Goal: Information Seeking & Learning: Find contact information

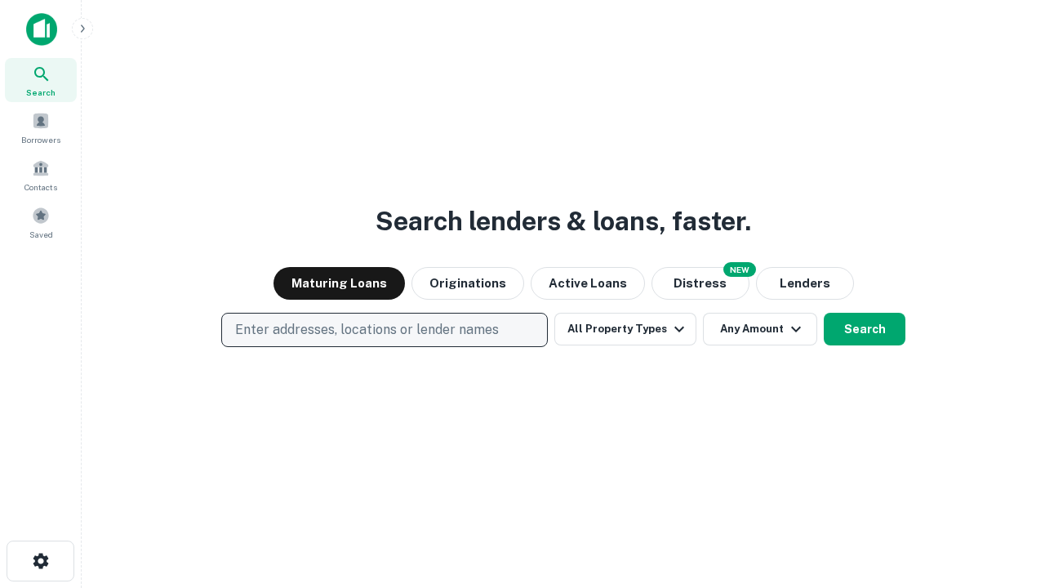
click at [384, 330] on p "Enter addresses, locations or lender names" at bounding box center [367, 330] width 264 height 20
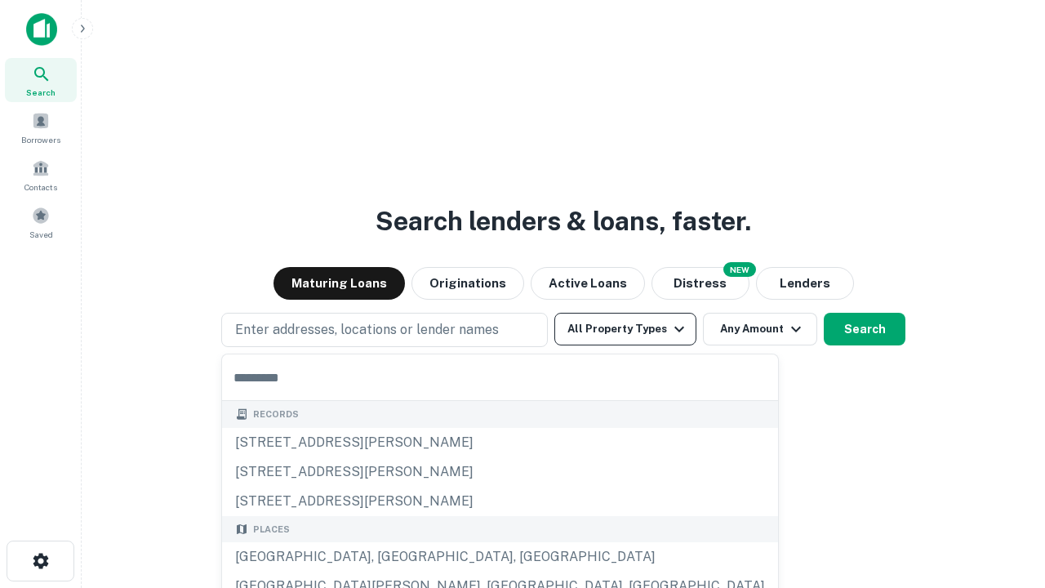
click at [626, 329] on button "All Property Types" at bounding box center [626, 329] width 142 height 33
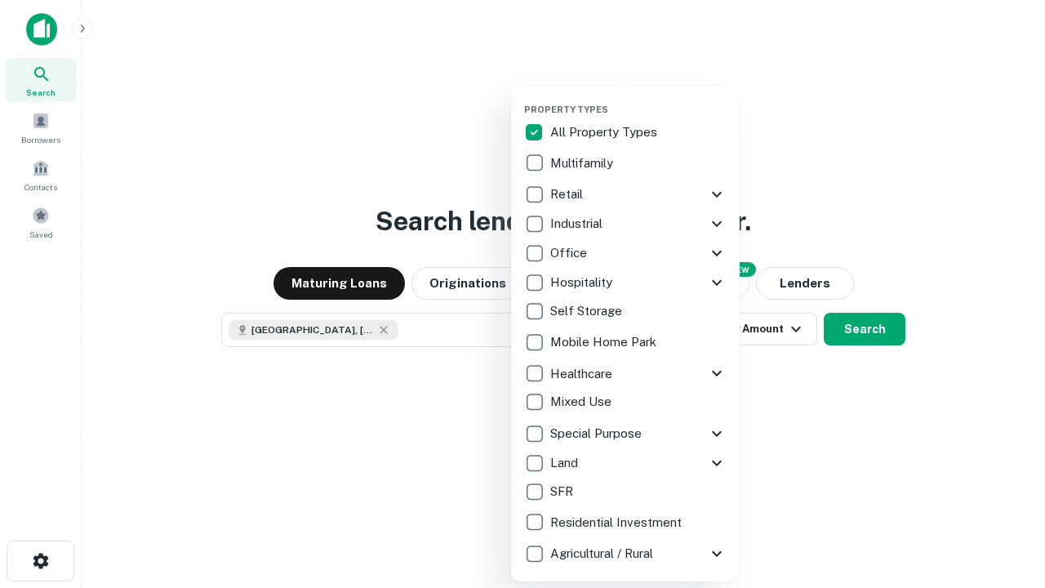
click at [639, 99] on button "button" at bounding box center [638, 99] width 229 height 1
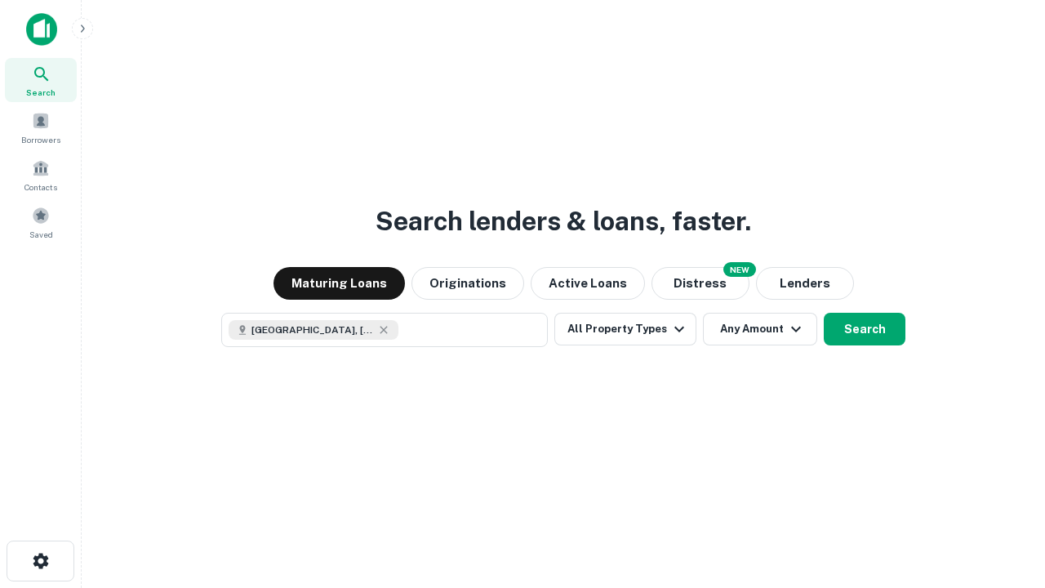
scroll to position [26, 0]
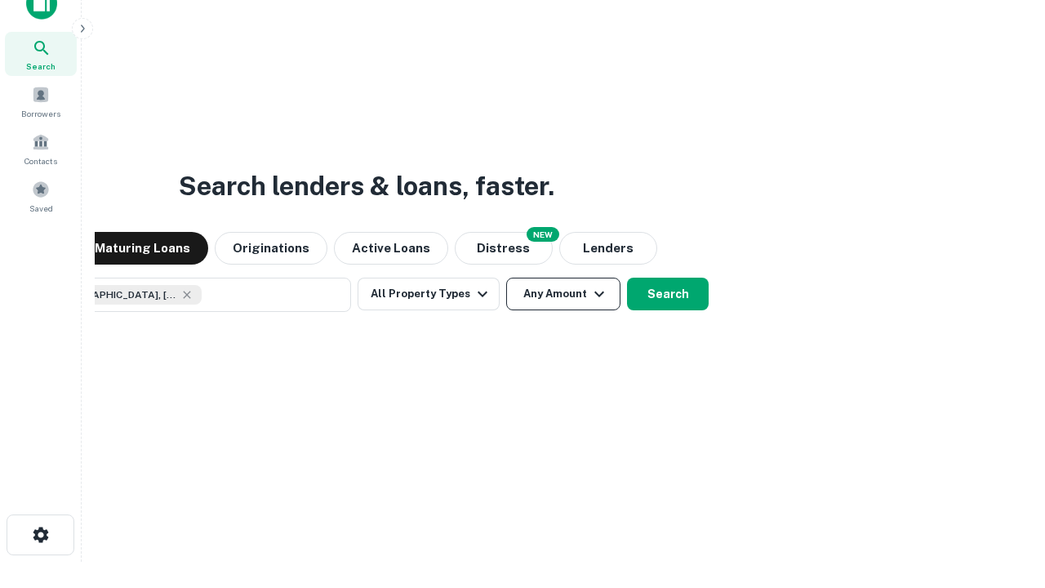
click at [506, 278] on button "Any Amount" at bounding box center [563, 294] width 114 height 33
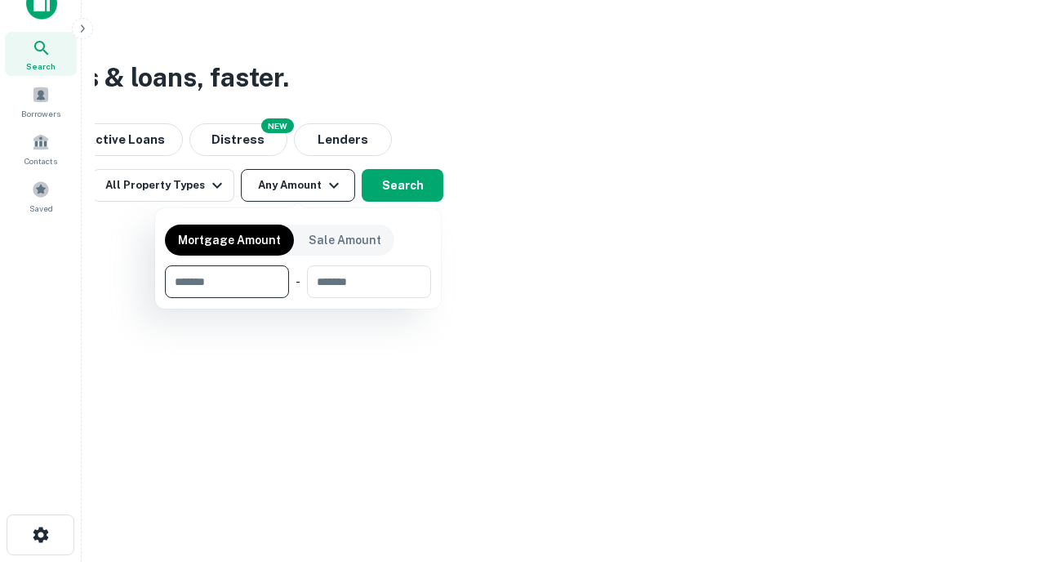
type input "*******"
click at [298, 298] on button "button" at bounding box center [298, 298] width 266 height 1
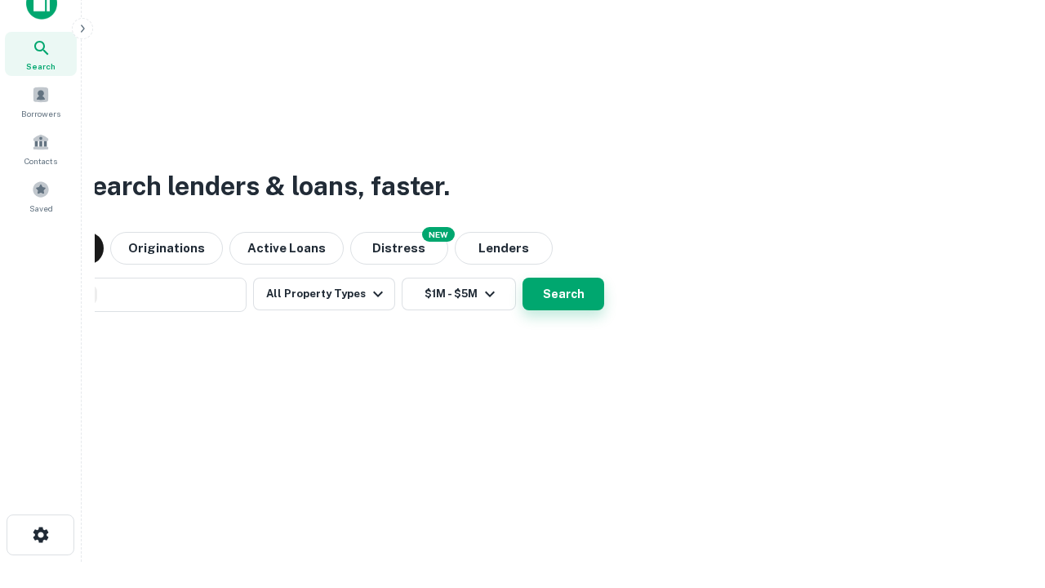
click at [523, 278] on button "Search" at bounding box center [564, 294] width 82 height 33
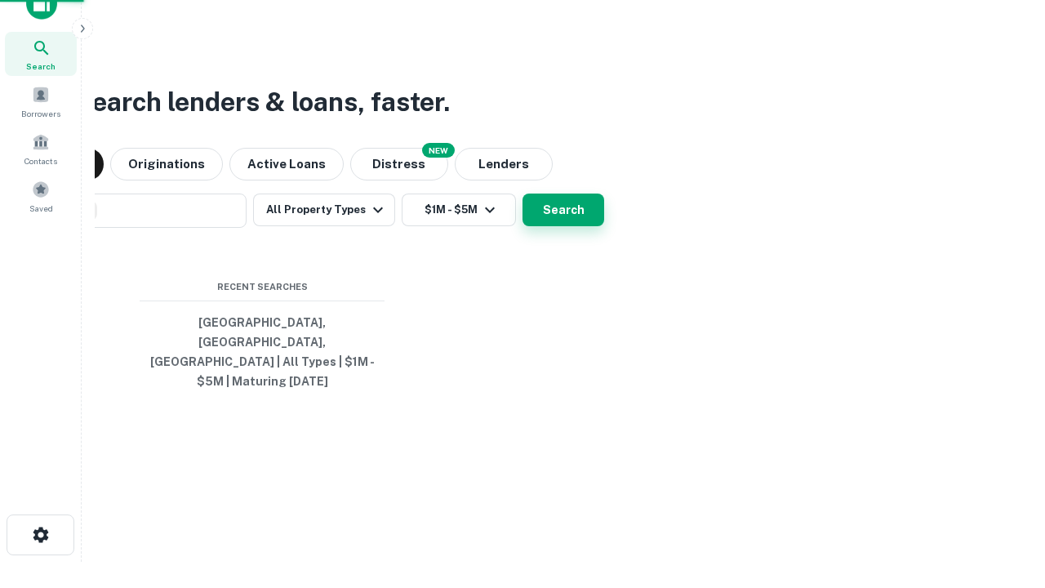
scroll to position [53, 462]
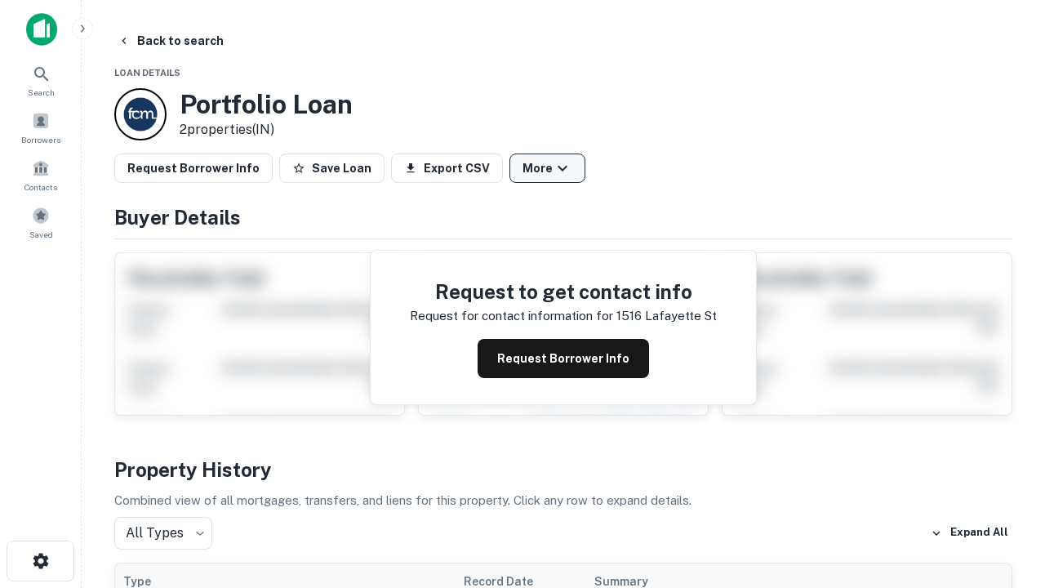
click at [547, 168] on button "More" at bounding box center [548, 168] width 76 height 29
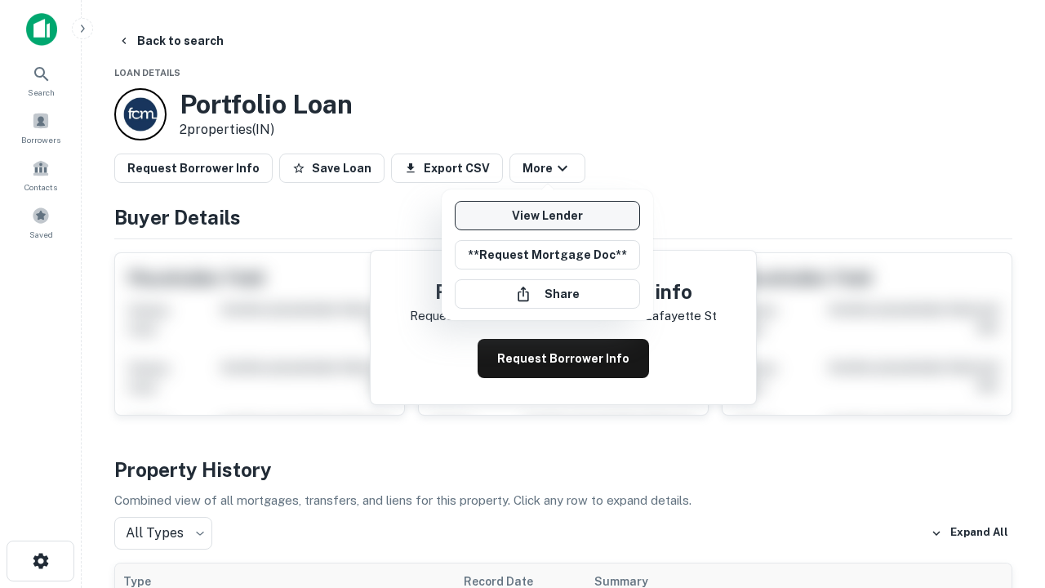
click at [547, 216] on link "View Lender" at bounding box center [547, 215] width 185 height 29
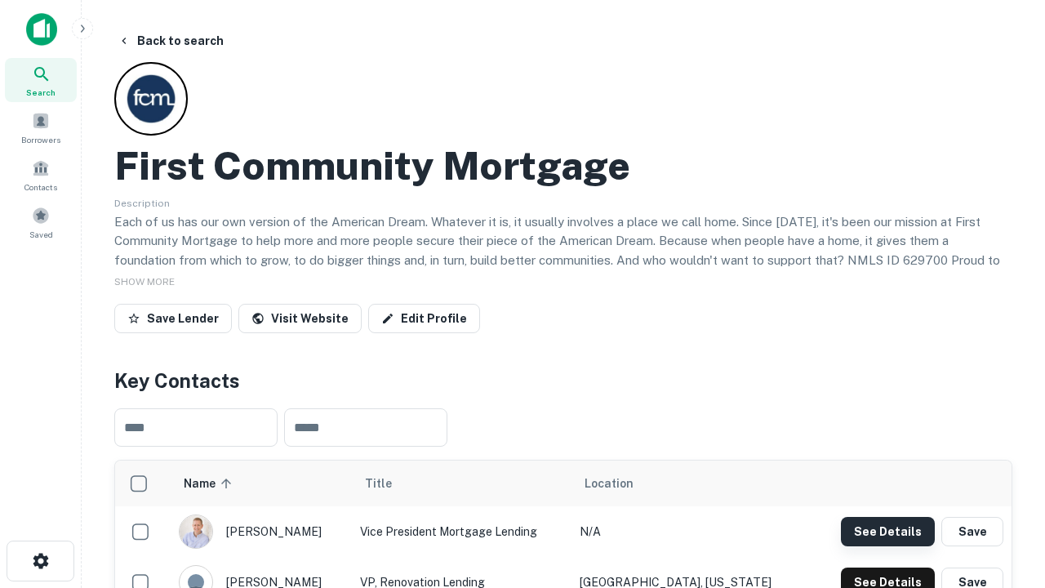
click at [888, 531] on button "See Details" at bounding box center [888, 531] width 94 height 29
click at [40, 561] on icon "button" at bounding box center [41, 561] width 20 height 20
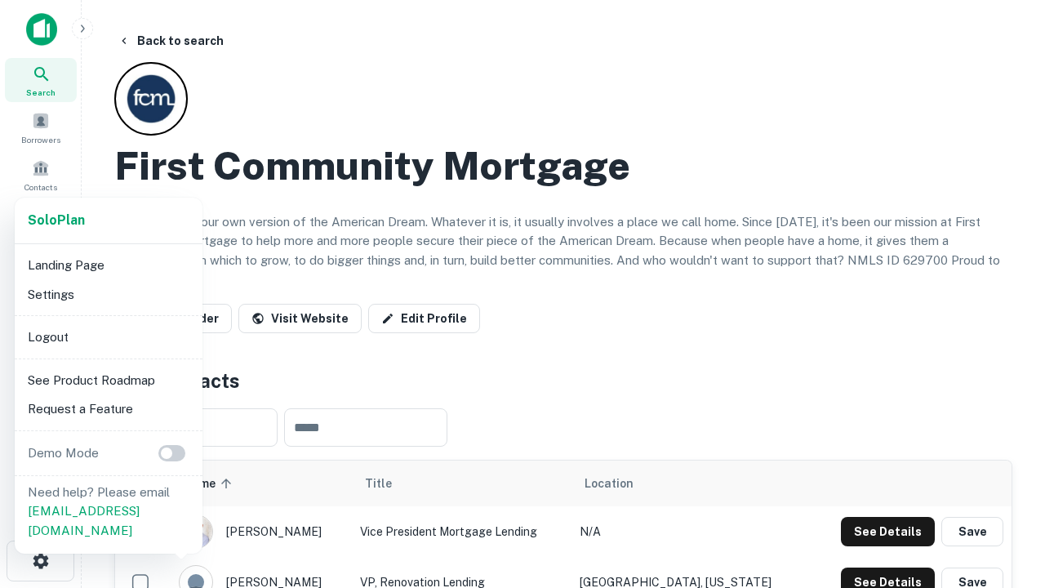
click at [108, 336] on li "Logout" at bounding box center [108, 337] width 175 height 29
